Goal: Task Accomplishment & Management: Complete application form

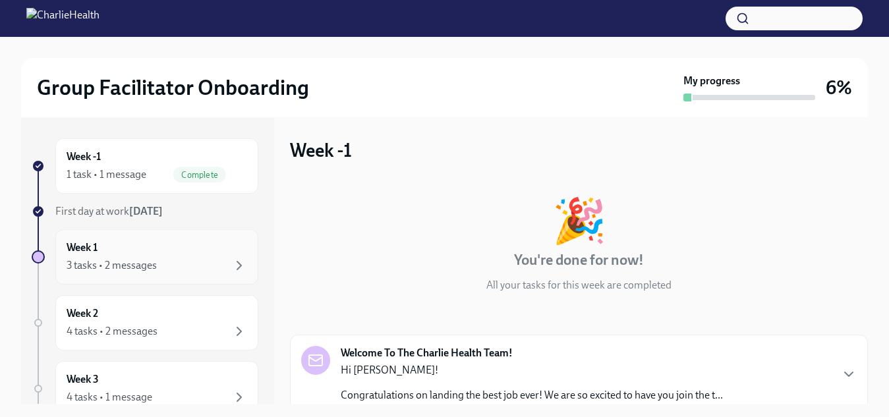
click at [169, 264] on div "3 tasks • 2 messages" at bounding box center [157, 266] width 181 height 16
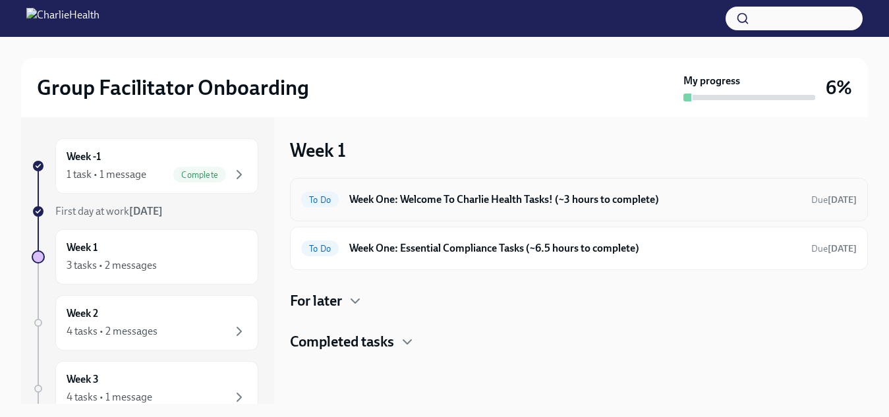
click at [461, 207] on div "To Do Week One: Welcome To Charlie Health Tasks! (~3 hours to complete) Due [DA…" at bounding box center [578, 199] width 555 height 21
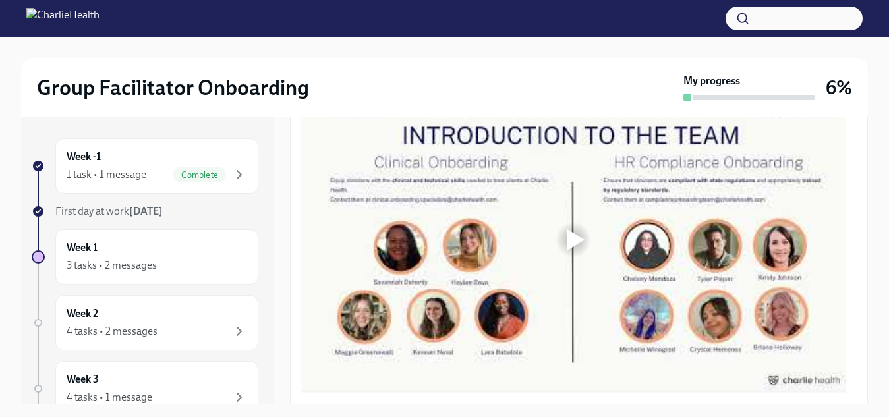
scroll to position [791, 0]
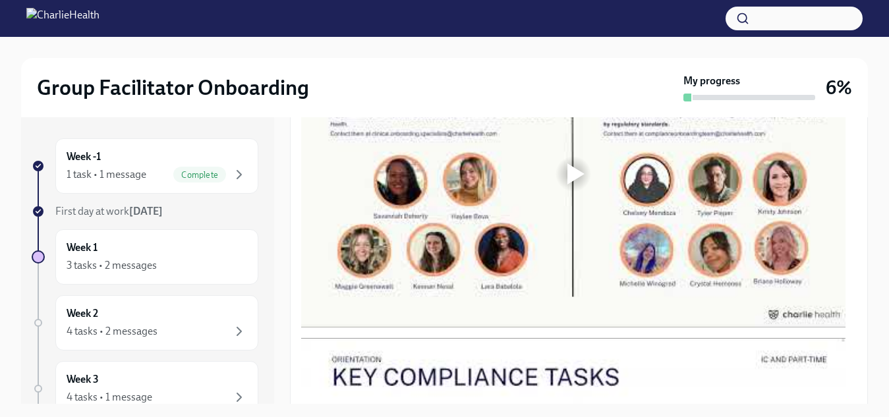
click at [573, 171] on div at bounding box center [575, 173] width 17 height 21
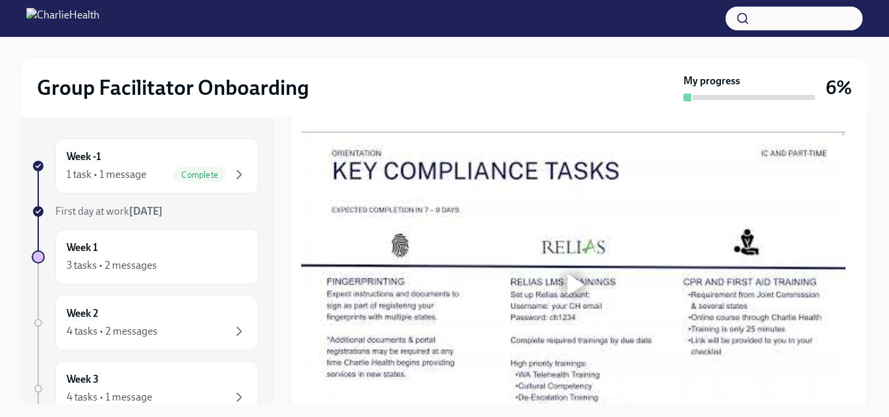
scroll to position [988, 0]
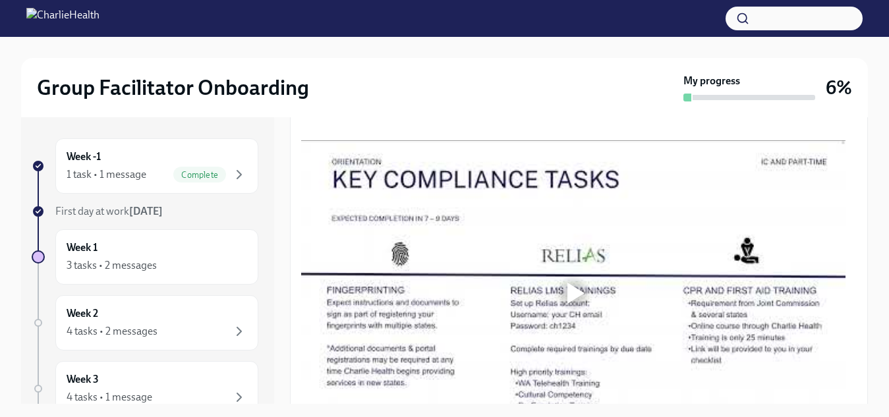
click at [579, 288] on div at bounding box center [575, 293] width 17 height 21
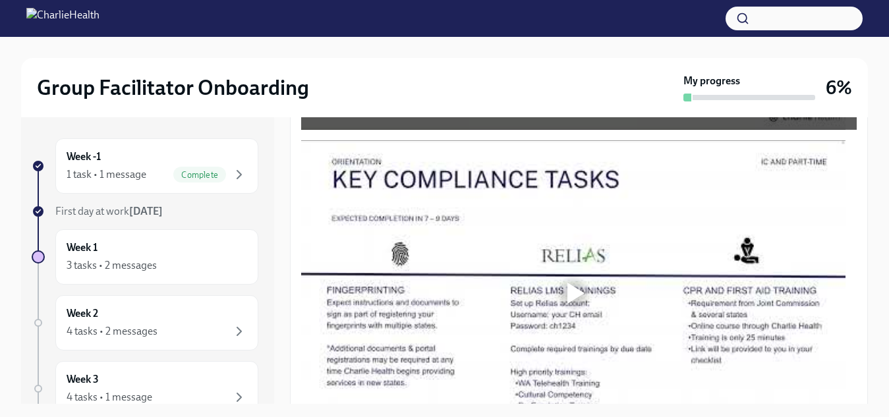
click at [579, 283] on div at bounding box center [575, 293] width 17 height 21
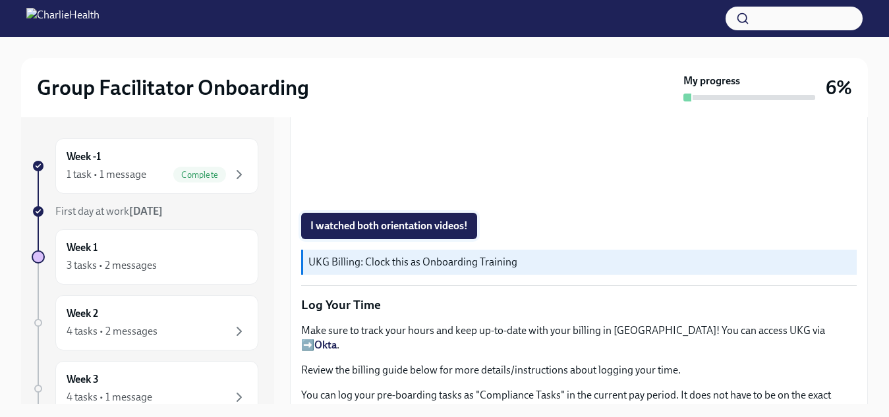
scroll to position [1224, 0]
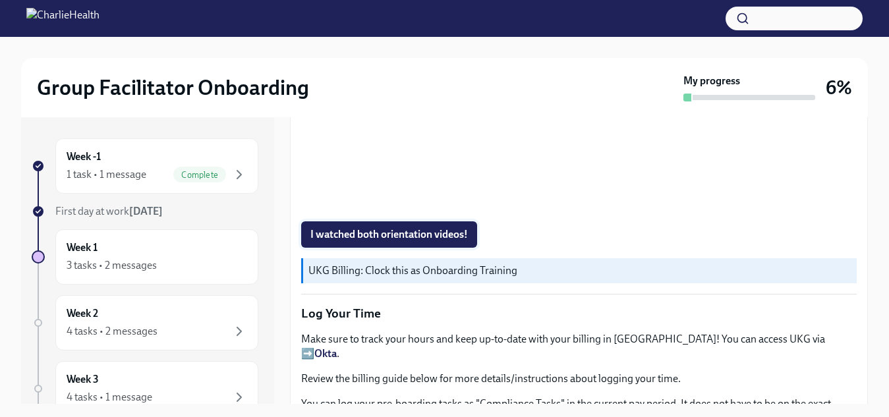
click at [430, 228] on span "I watched both orientation videos!" at bounding box center [388, 234] width 157 height 13
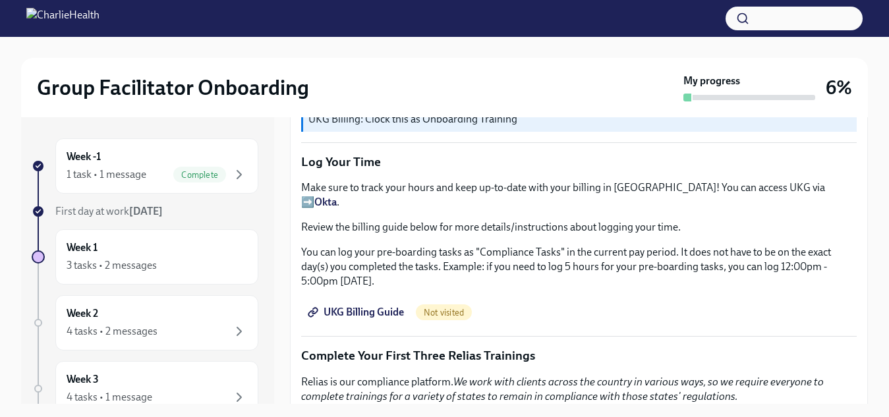
scroll to position [1384, 0]
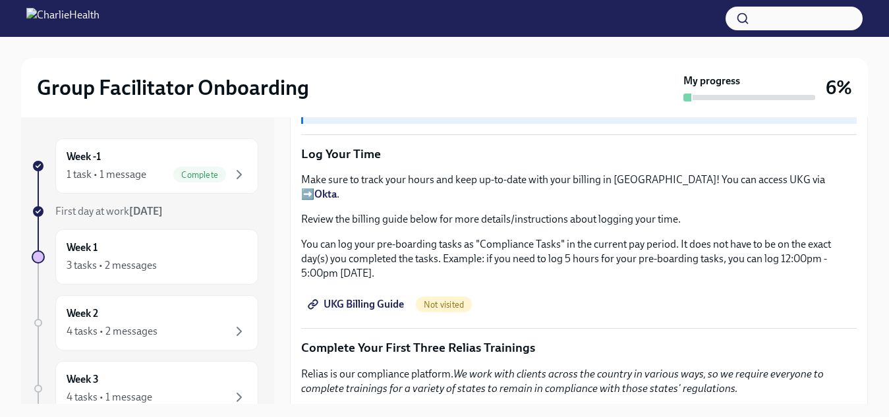
click at [381, 298] on span "UKG Billing Guide" at bounding box center [357, 304] width 94 height 13
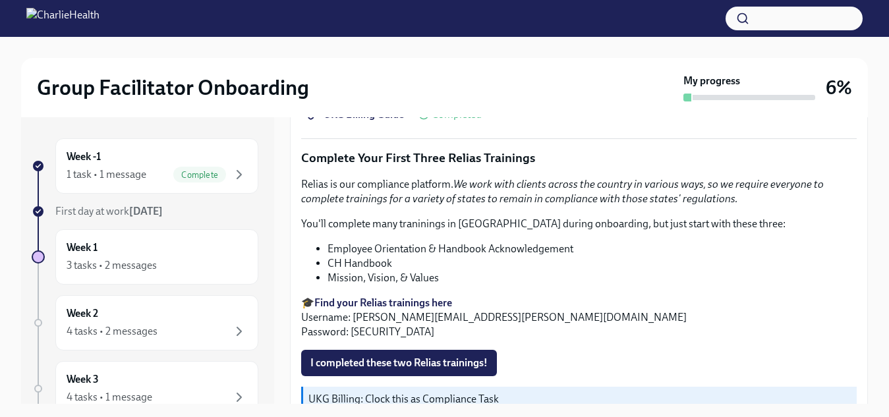
scroll to position [1581, 0]
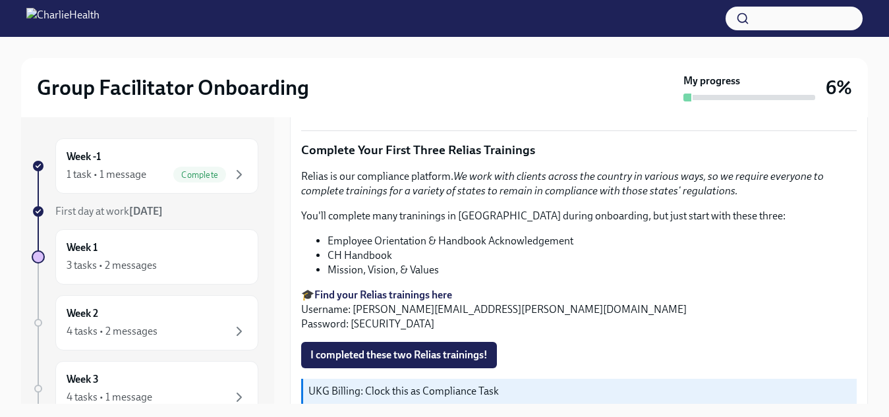
drag, startPoint x: 392, startPoint y: 291, endPoint x: 398, endPoint y: 285, distance: 7.9
click at [398, 288] on p "🎓 Find your Relias trainings here Username: [PERSON_NAME][EMAIL_ADDRESS][PERSON…" at bounding box center [578, 309] width 555 height 43
click at [391, 349] on span "I completed these two Relias trainings!" at bounding box center [398, 355] width 177 height 13
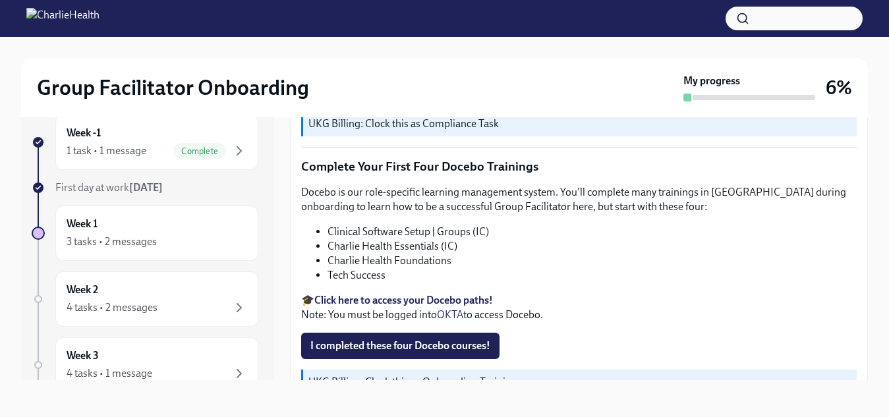
scroll to position [1817, 0]
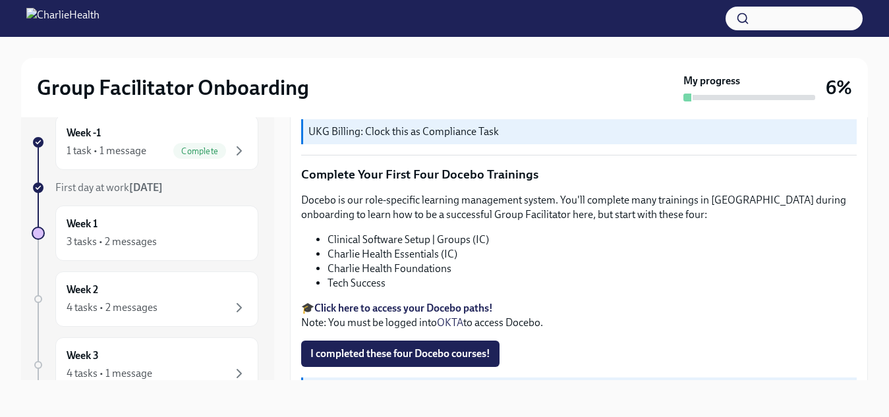
click at [401, 302] on strong "Click here to access your Docebo paths!" at bounding box center [403, 308] width 179 height 13
drag, startPoint x: 882, startPoint y: 0, endPoint x: 494, endPoint y: 50, distance: 392.0
click at [494, 50] on div at bounding box center [444, 47] width 847 height 21
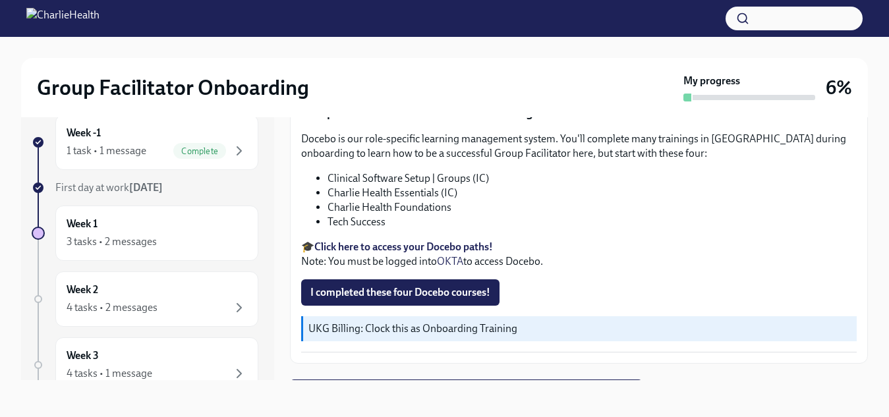
scroll to position [1883, 0]
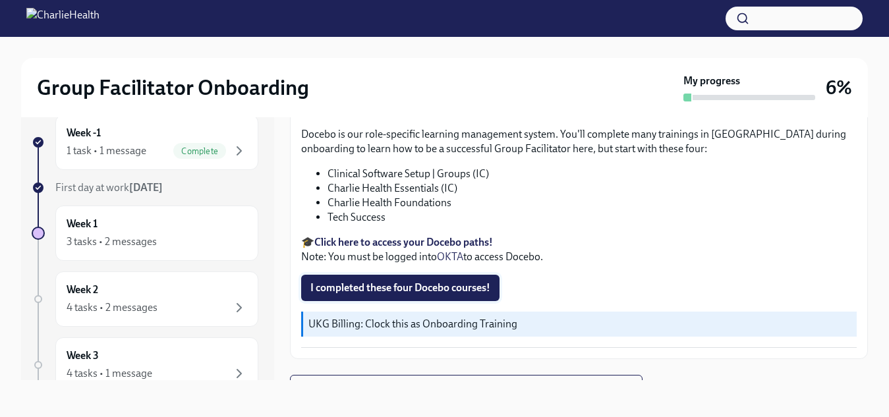
click at [396, 281] on span "I completed these four Docebo courses!" at bounding box center [400, 287] width 180 height 13
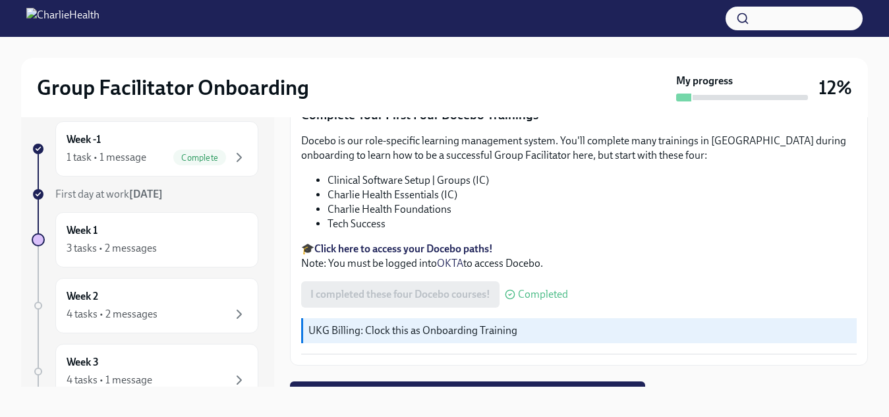
scroll to position [24, 0]
